Goal: Information Seeking & Learning: Learn about a topic

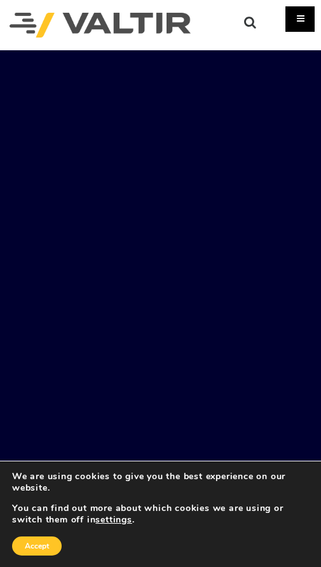
click at [302, 18] on div "Menu" at bounding box center [300, 18] width 29 height 25
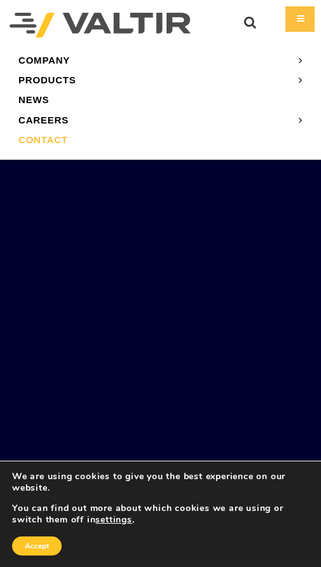
click at [69, 138] on link "CONTACT" at bounding box center [161, 140] width 302 height 20
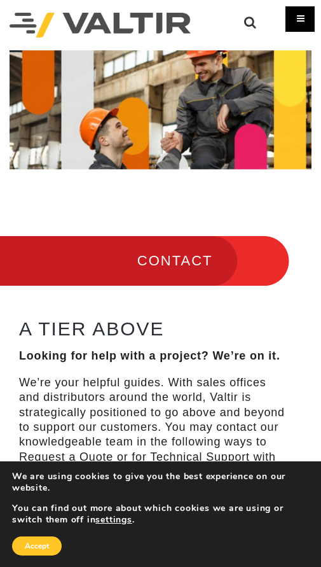
click at [295, 20] on div "Menu" at bounding box center [300, 18] width 29 height 25
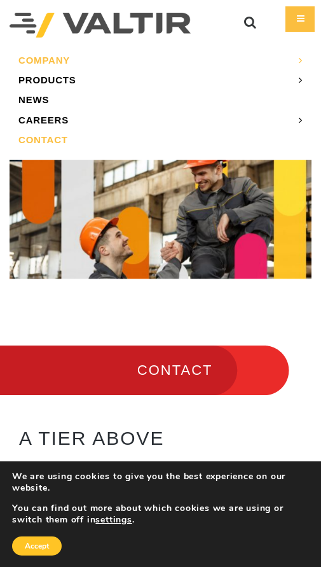
click at [46, 59] on link "COMPANY" at bounding box center [161, 60] width 302 height 20
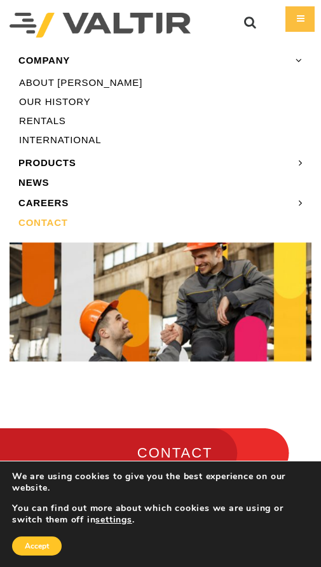
click at [50, 102] on link "OUR HISTORY" at bounding box center [161, 101] width 302 height 19
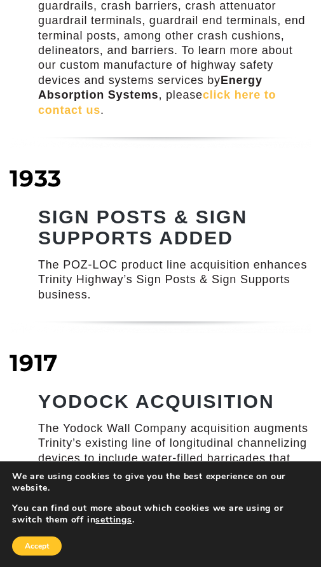
scroll to position [2037, 0]
